Goal: Task Accomplishment & Management: Complete application form

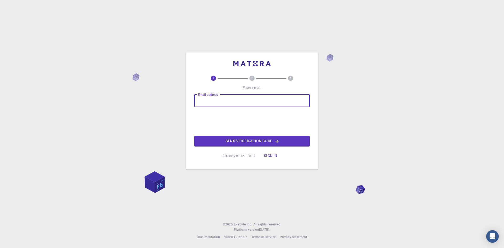
click at [238, 103] on input "Email address" at bounding box center [252, 101] width 116 height 13
type input "l"
type input "[EMAIL_ADDRESS][DOMAIN_NAME]"
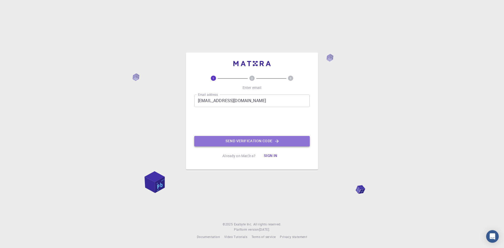
click at [223, 140] on button "Send verification code" at bounding box center [252, 141] width 116 height 11
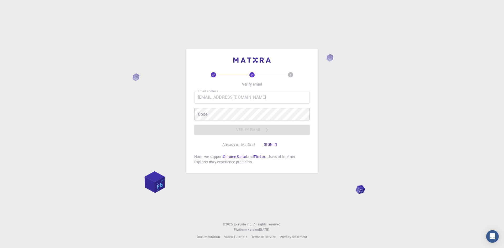
click at [374, 72] on div "2 3 Verify email Email address [EMAIL_ADDRESS][DOMAIN_NAME] Email address Code …" at bounding box center [252, 124] width 504 height 248
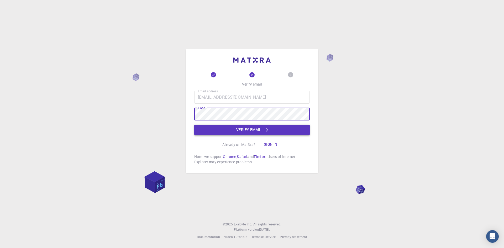
click at [245, 125] on button "Verify email" at bounding box center [252, 130] width 116 height 11
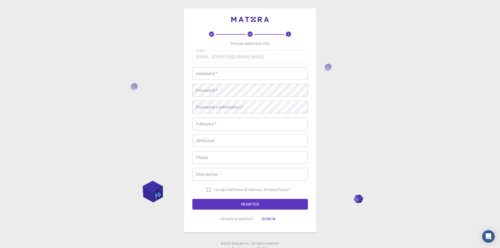
click at [251, 70] on input "username   *" at bounding box center [250, 73] width 116 height 13
type input "patposikw"
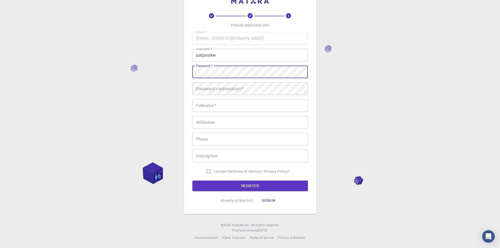
scroll to position [19, 0]
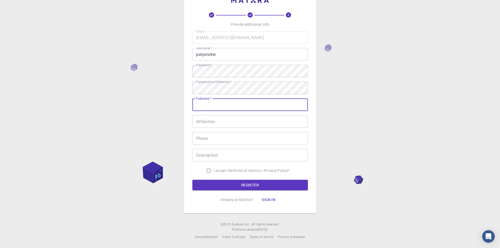
click at [211, 108] on input "Fullname   *" at bounding box center [250, 104] width 116 height 13
type input "P"
type input "patposikw"
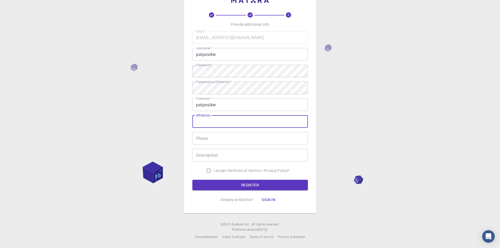
click at [210, 123] on input "Affiliation" at bounding box center [250, 121] width 116 height 13
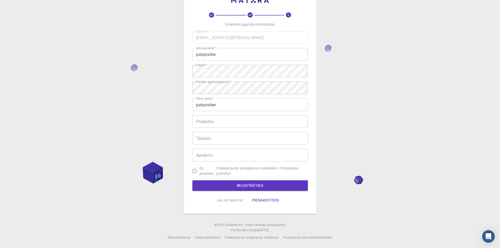
click at [238, 122] on input "Piederība" at bounding box center [250, 121] width 116 height 13
click at [240, 138] on input "Tālrunis" at bounding box center [250, 138] width 116 height 13
type input "20162757"
click at [221, 158] on input "Apraksts" at bounding box center [250, 155] width 116 height 13
type input "esmu gudrs"
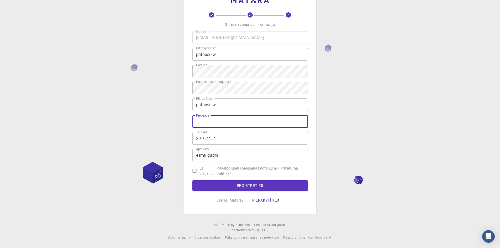
click at [264, 126] on input "Piederība" at bounding box center [250, 121] width 116 height 13
type input "tush"
click at [196, 170] on input "Es pieņemu Pakalpojumu sniegšanas noteikumi / Privātuma politika *" at bounding box center [195, 171] width 10 height 10
checkbox input "true"
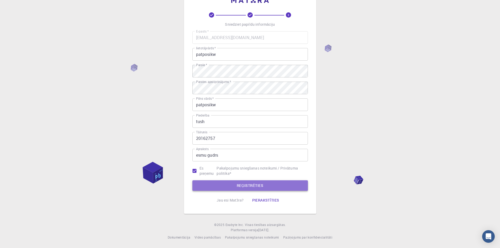
click at [217, 183] on button "REĢISTRĒTIES" at bounding box center [250, 185] width 116 height 11
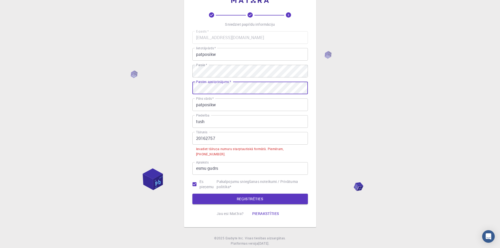
click at [197, 138] on input "20162757" at bounding box center [250, 138] width 116 height 13
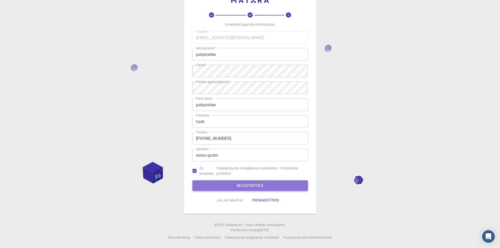
click at [209, 183] on button "REĢISTRĒTIES" at bounding box center [250, 185] width 116 height 11
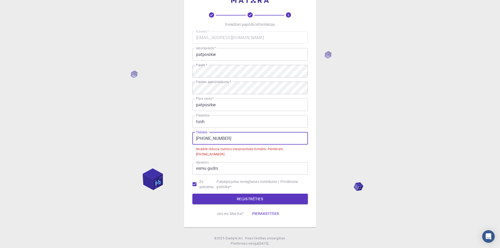
click at [207, 139] on input "[PHONE_NUMBER]" at bounding box center [250, 138] width 116 height 13
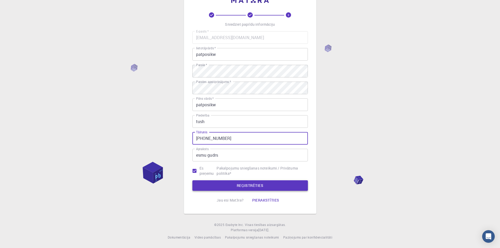
type input "[PHONE_NUMBER]"
click at [300, 186] on button "REĢISTRĒTIES" at bounding box center [250, 185] width 116 height 11
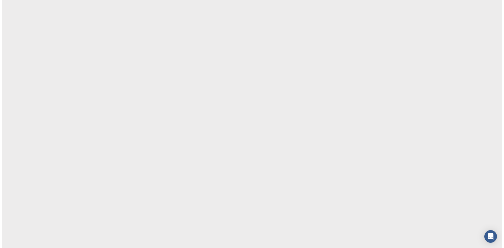
scroll to position [0, 0]
click at [307, 171] on body "Sākotnējais teksts Novērtējiet šo tulkojumu Jūsu atsauksmes tiks izmantotas, la…" at bounding box center [252, 124] width 504 height 248
drag, startPoint x: 302, startPoint y: 145, endPoint x: 286, endPoint y: 118, distance: 32.0
click at [294, 130] on body "Sākotnējais teksts Novērtējiet šo tulkojumu Jūsu atsauksmes tiks izmantotas, la…" at bounding box center [252, 124] width 504 height 248
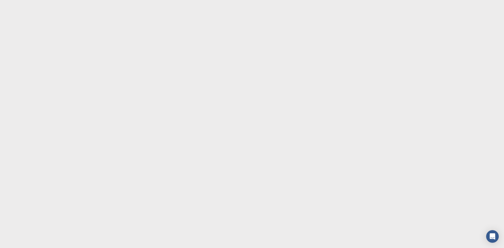
drag, startPoint x: 117, startPoint y: 49, endPoint x: 109, endPoint y: 48, distance: 7.7
click at [114, 48] on body "Sākotnējais teksts Novērtējiet šo tulkojumu Jūsu atsauksmes tiks izmantotas, la…" at bounding box center [252, 124] width 504 height 248
click at [73, 61] on body "Sākotnējais teksts Novērtējiet šo tulkojumu Jūsu atsauksmes tiks izmantotas, la…" at bounding box center [252, 124] width 504 height 248
drag, startPoint x: 59, startPoint y: 91, endPoint x: 79, endPoint y: 101, distance: 22.8
click at [60, 93] on body "Sākotnējais teksts Novērtējiet šo tulkojumu Jūsu atsauksmes tiks izmantotas, la…" at bounding box center [252, 124] width 504 height 248
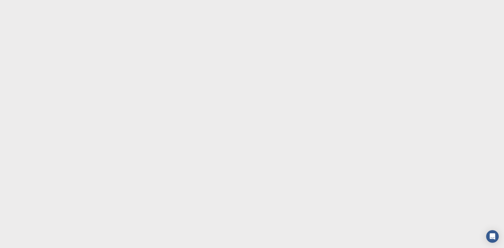
drag, startPoint x: 79, startPoint y: 101, endPoint x: 172, endPoint y: 99, distance: 93.2
click at [119, 107] on body "Sākotnējais teksts Novērtējiet šo tulkojumu Jūsu atsauksmes tiks izmantotas, la…" at bounding box center [252, 124] width 504 height 248
drag, startPoint x: 172, startPoint y: 99, endPoint x: 225, endPoint y: 76, distance: 57.3
click at [219, 79] on body "Sākotnējais teksts Novērtējiet šo tulkojumu Jūsu atsauksmes tiks izmantotas, la…" at bounding box center [252, 124] width 504 height 248
click at [315, 53] on body "Sākotnējais teksts Novērtējiet šo tulkojumu Jūsu atsauksmes tiks izmantotas, la…" at bounding box center [252, 124] width 504 height 248
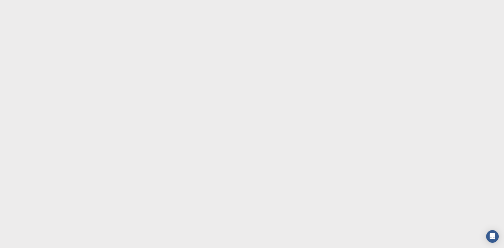
drag, startPoint x: 321, startPoint y: 53, endPoint x: 317, endPoint y: 75, distance: 22.9
click at [325, 68] on body "Sākotnējais teksts Novērtējiet šo tulkojumu Jūsu atsauksmes tiks izmantotas, la…" at bounding box center [252, 124] width 504 height 248
drag, startPoint x: 300, startPoint y: 81, endPoint x: 284, endPoint y: 56, distance: 29.0
click at [298, 79] on body "Sākotnējais teksts Novērtējiet šo tulkojumu Jūsu atsauksmes tiks izmantotas, la…" at bounding box center [252, 124] width 504 height 248
click at [284, 56] on body "Sākotnējais teksts Novērtējiet šo tulkojumu Jūsu atsauksmes tiks izmantotas, la…" at bounding box center [252, 124] width 504 height 248
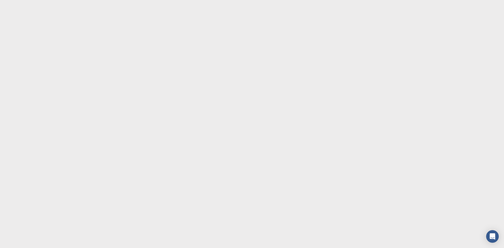
drag, startPoint x: 286, startPoint y: 40, endPoint x: 287, endPoint y: 20, distance: 19.7
click at [287, 23] on body "Sākotnējais teksts Novērtējiet šo tulkojumu Jūsu atsauksmes tiks izmantotas, la…" at bounding box center [252, 124] width 504 height 248
